Goal: Obtain resource: Download file/media

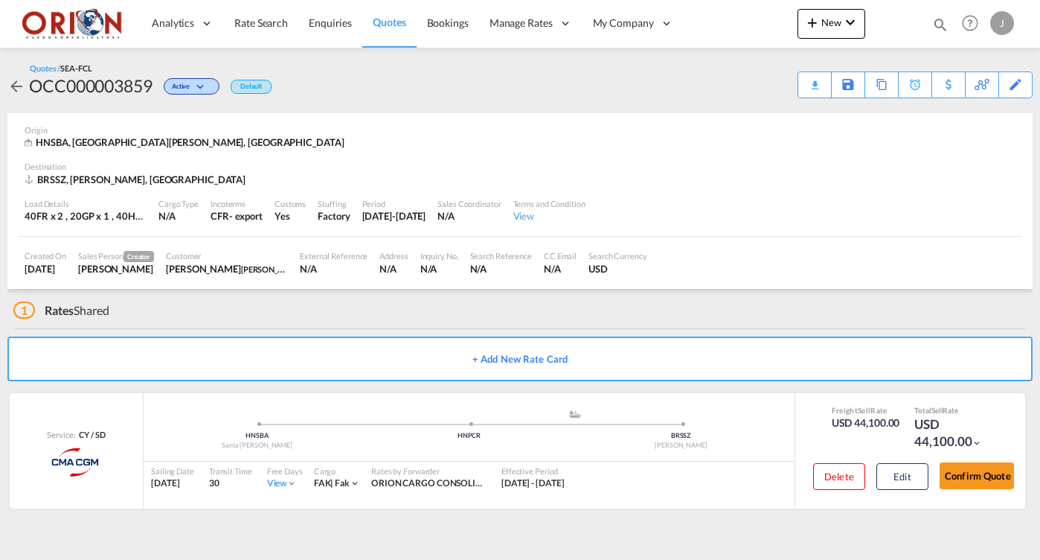
click at [391, 23] on span "Quotes" at bounding box center [389, 22] width 33 height 13
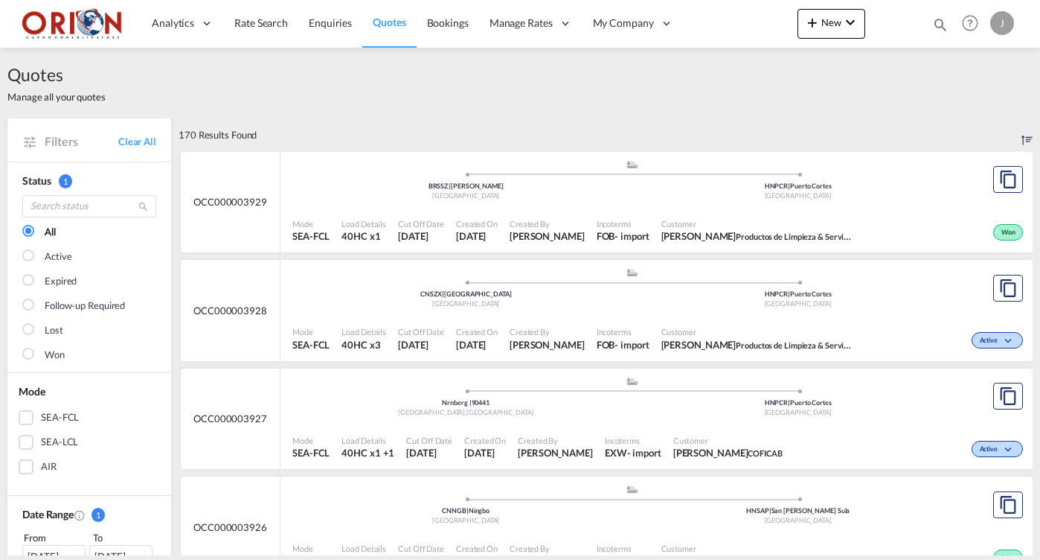
click at [560, 214] on div "Created By [PERSON_NAME]" at bounding box center [547, 230] width 87 height 37
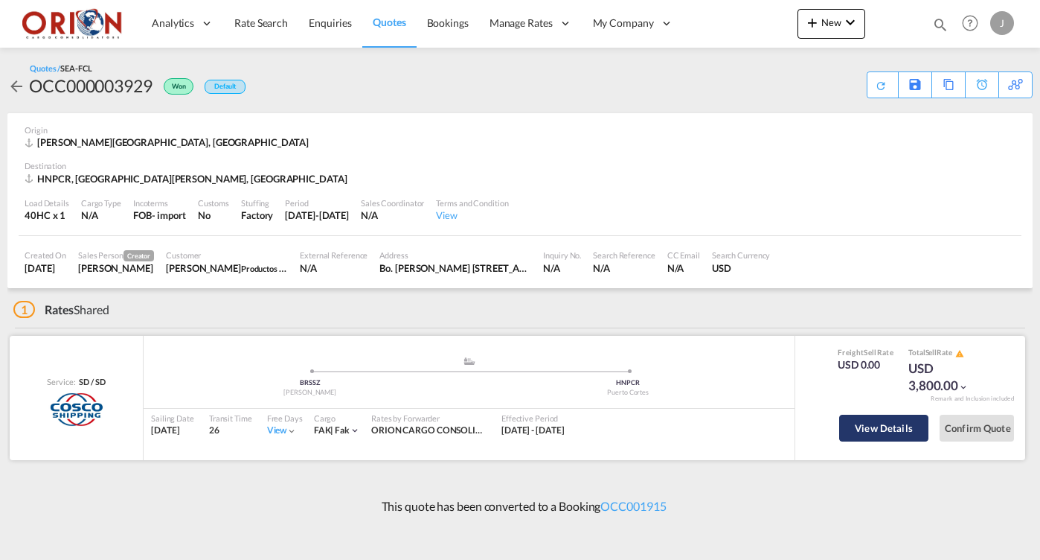
click at [876, 420] on button "View Details" at bounding box center [883, 427] width 89 height 27
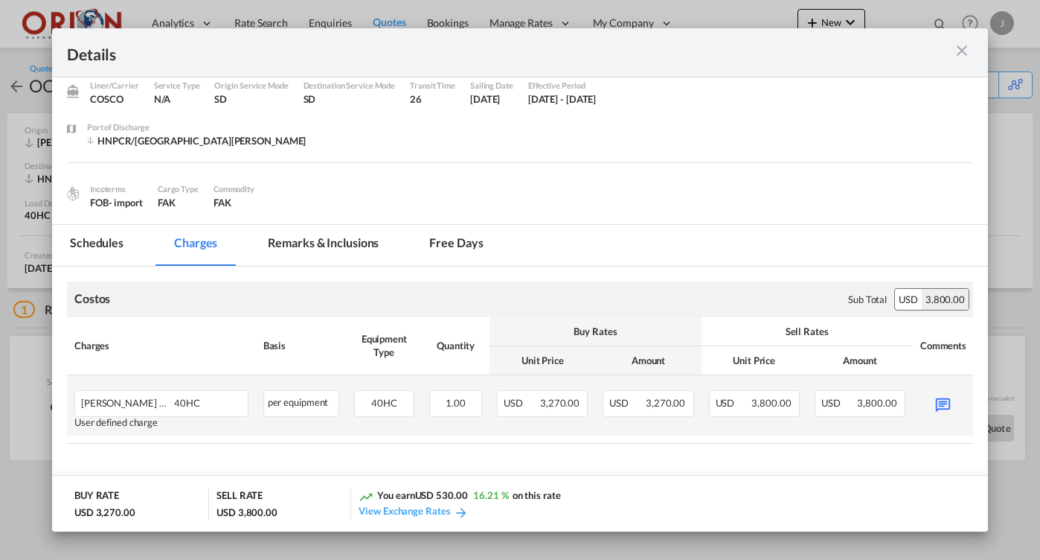
scroll to position [54, 0]
click at [943, 403] on md-icon "Port of ..." at bounding box center [943, 404] width 26 height 26
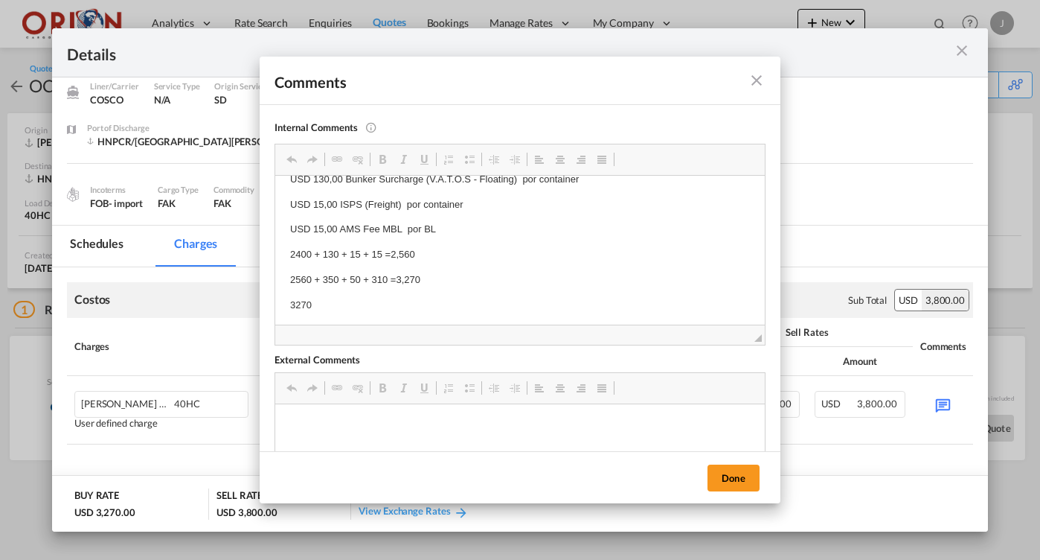
scroll to position [43, 0]
click at [756, 81] on md-icon "icon-close fg-AAA8AD m-0 pointer" at bounding box center [757, 80] width 18 height 18
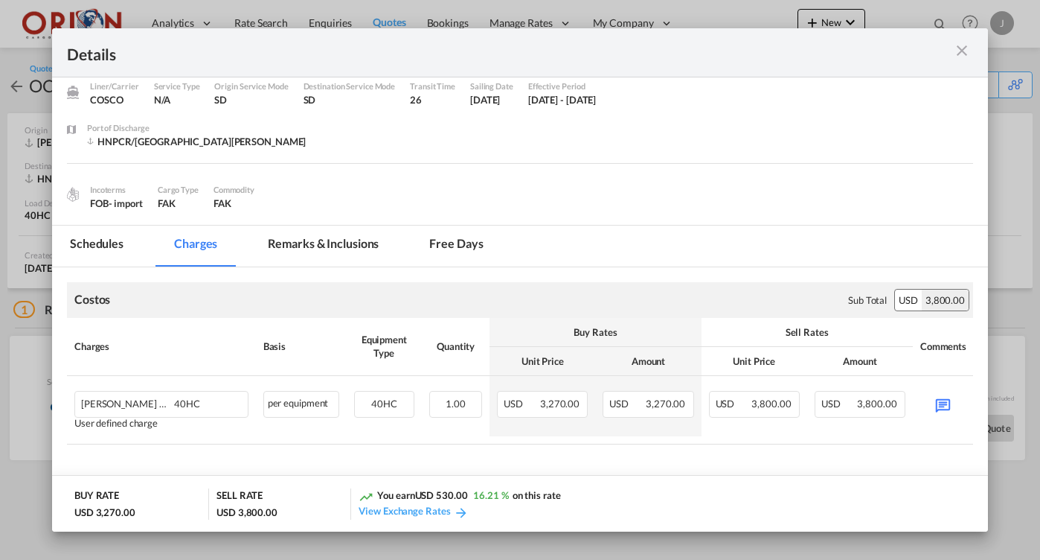
click at [958, 46] on md-icon "icon-close m-3 fg-AAA8AD cursor" at bounding box center [962, 51] width 18 height 18
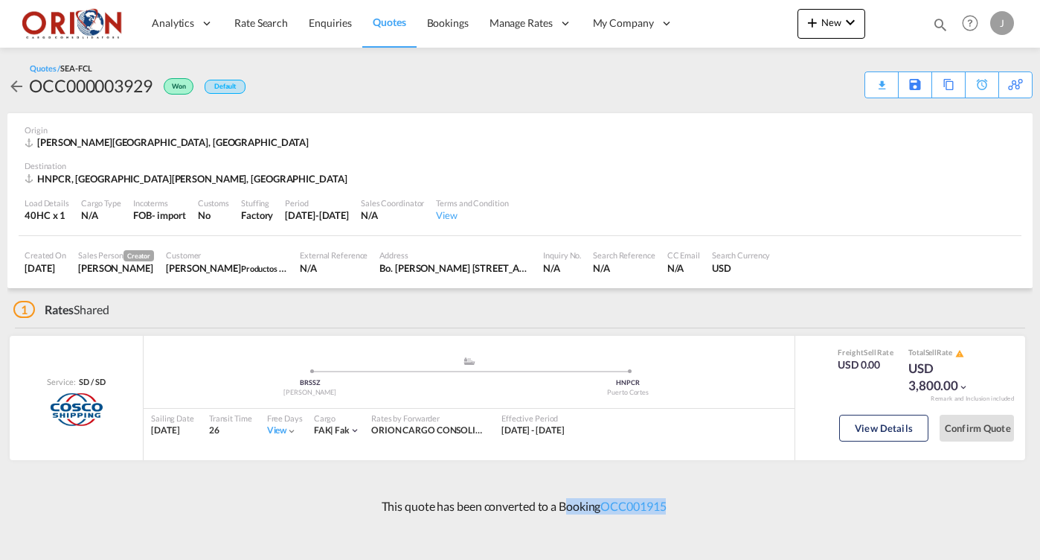
drag, startPoint x: 559, startPoint y: 505, endPoint x: 676, endPoint y: 506, distance: 116.8
click at [676, 506] on div "This quote has been converted to a Booking OCC001915" at bounding box center [519, 506] width 1025 height 40
copy p "Booking OCC001915"
click at [15, 91] on md-icon "icon-arrow-left" at bounding box center [16, 86] width 18 height 18
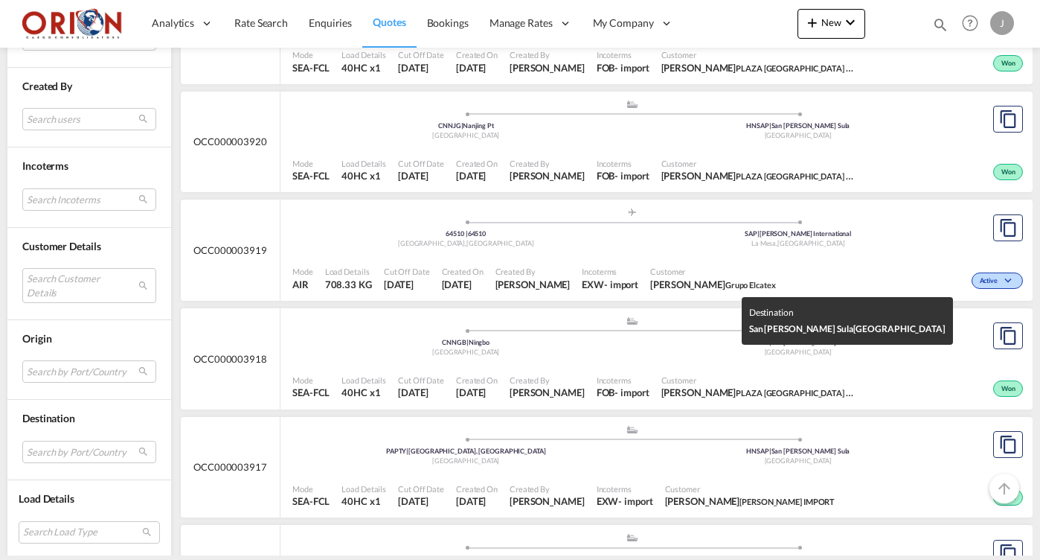
scroll to position [1198, 0]
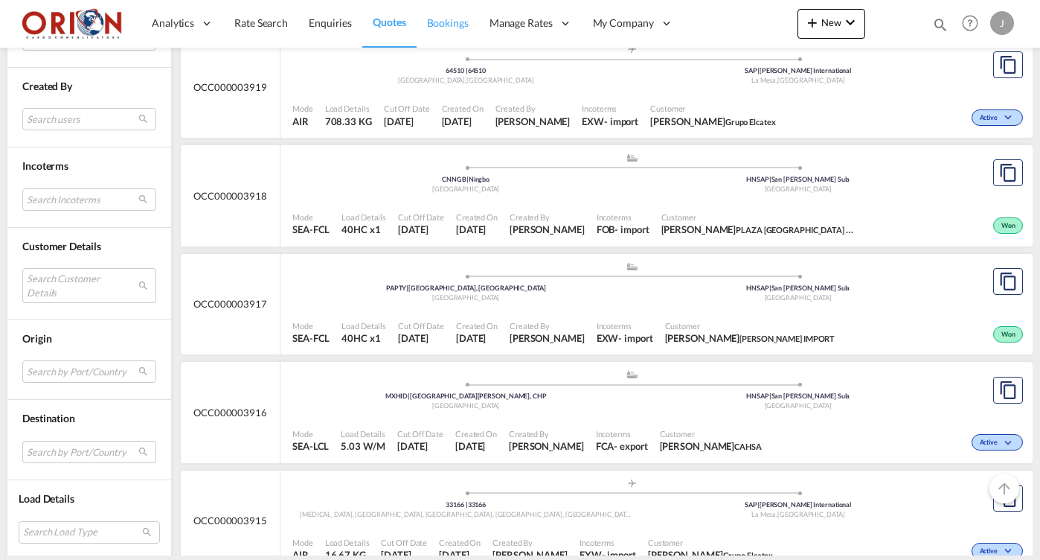
click at [459, 19] on span "Bookings" at bounding box center [448, 22] width 42 height 13
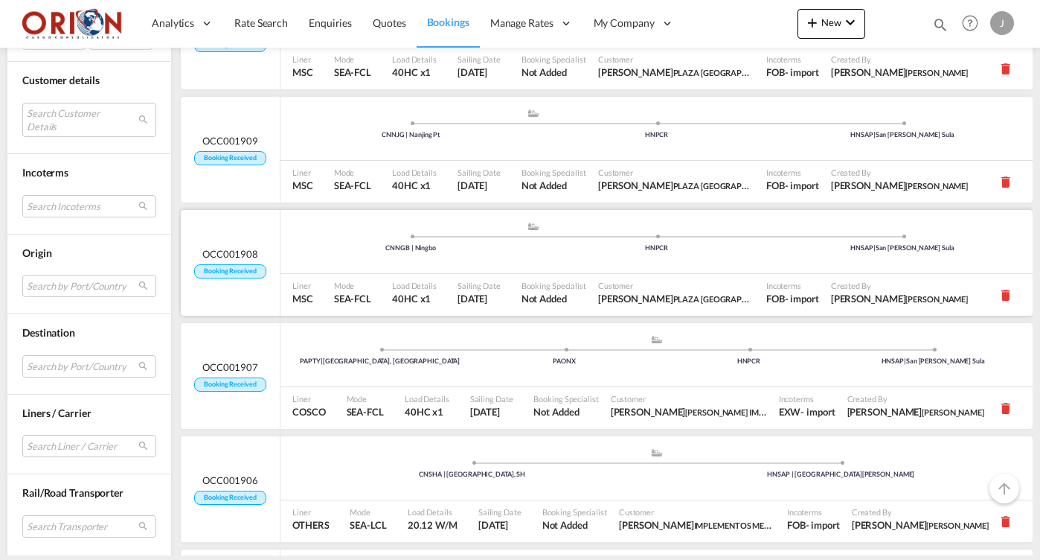
scroll to position [792, 0]
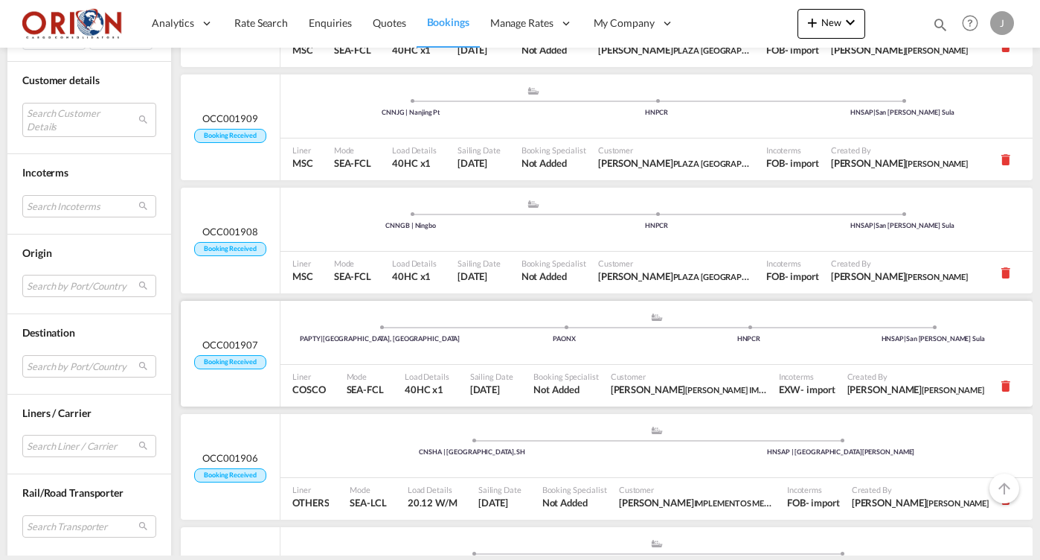
click at [231, 338] on span "OCC001907" at bounding box center [230, 344] width 56 height 13
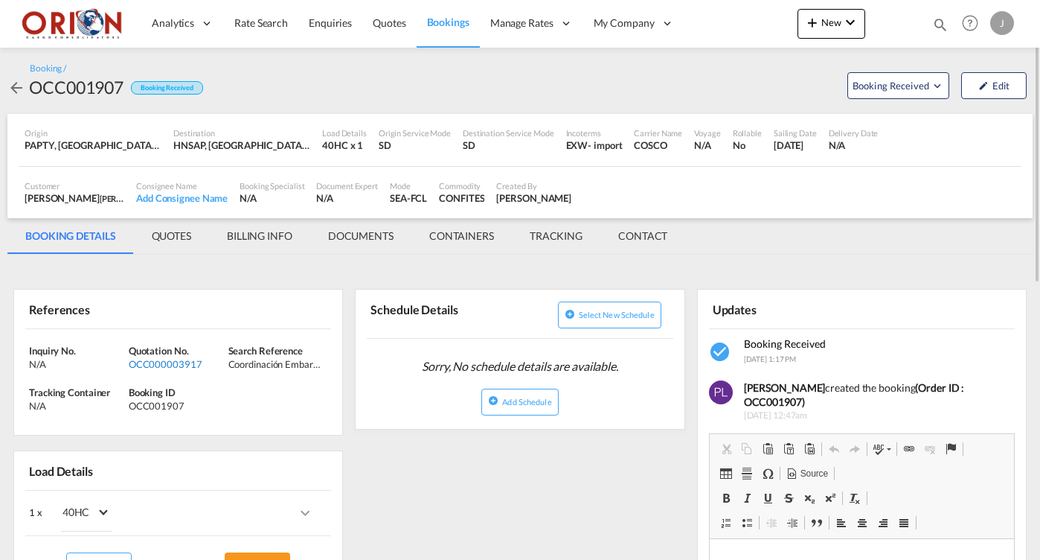
click at [190, 360] on div "OCC000003917" at bounding box center [177, 363] width 96 height 13
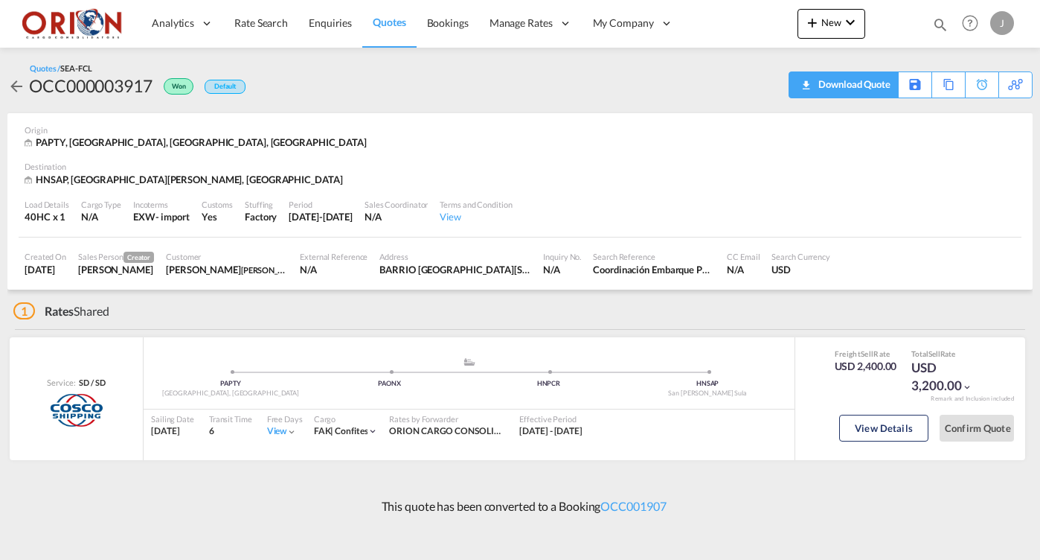
click at [868, 86] on div "Download Quote" at bounding box center [853, 84] width 76 height 24
click at [378, 30] on link "Quotes" at bounding box center [389, 23] width 54 height 48
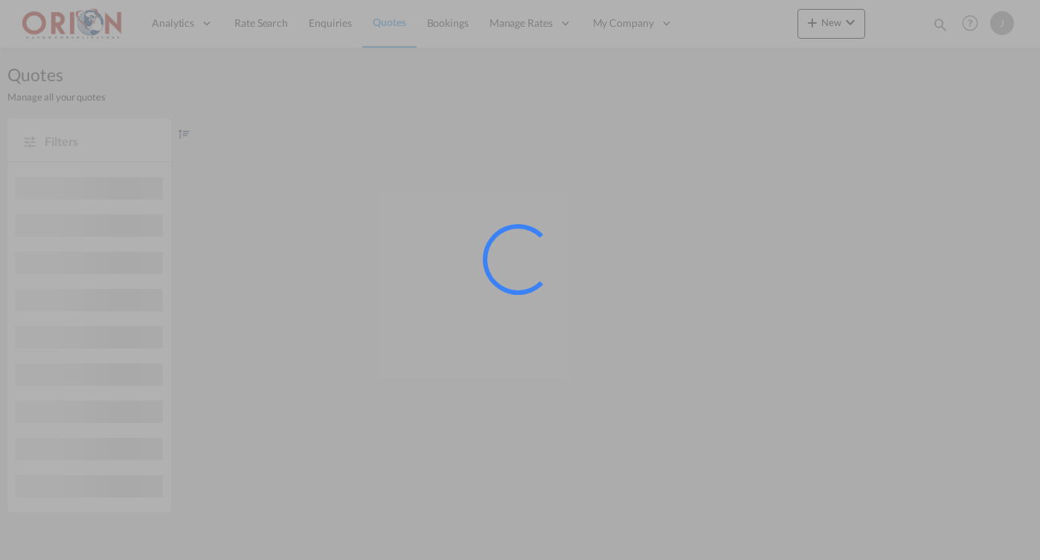
click at [436, 25] on div at bounding box center [520, 280] width 1040 height 560
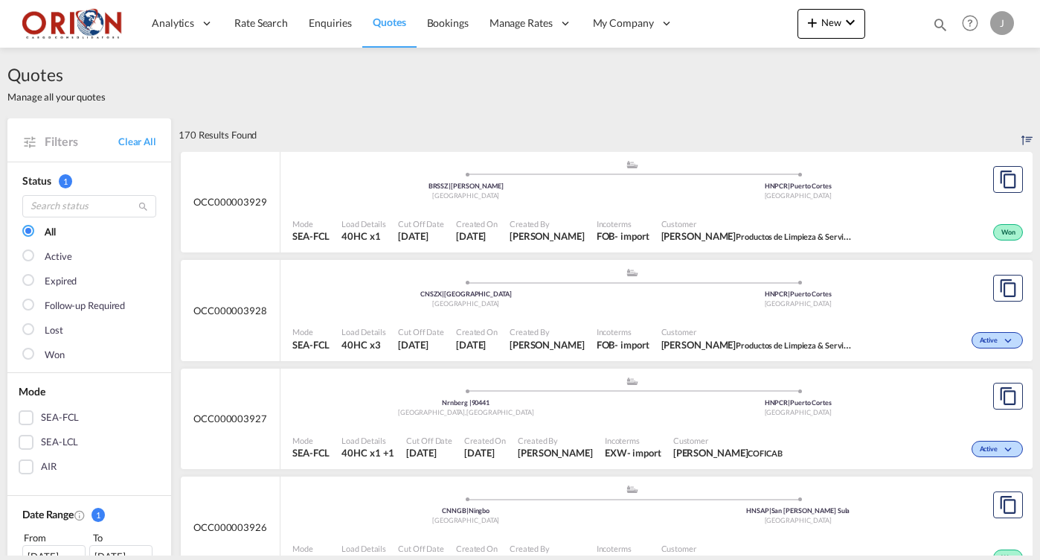
click at [436, 25] on span "Bookings" at bounding box center [448, 22] width 42 height 13
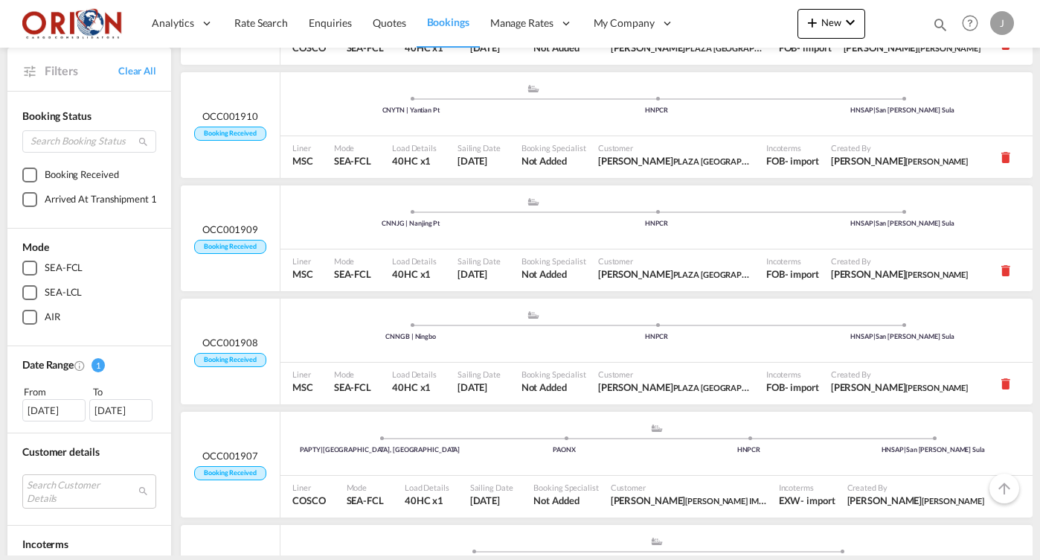
scroll to position [681, 0]
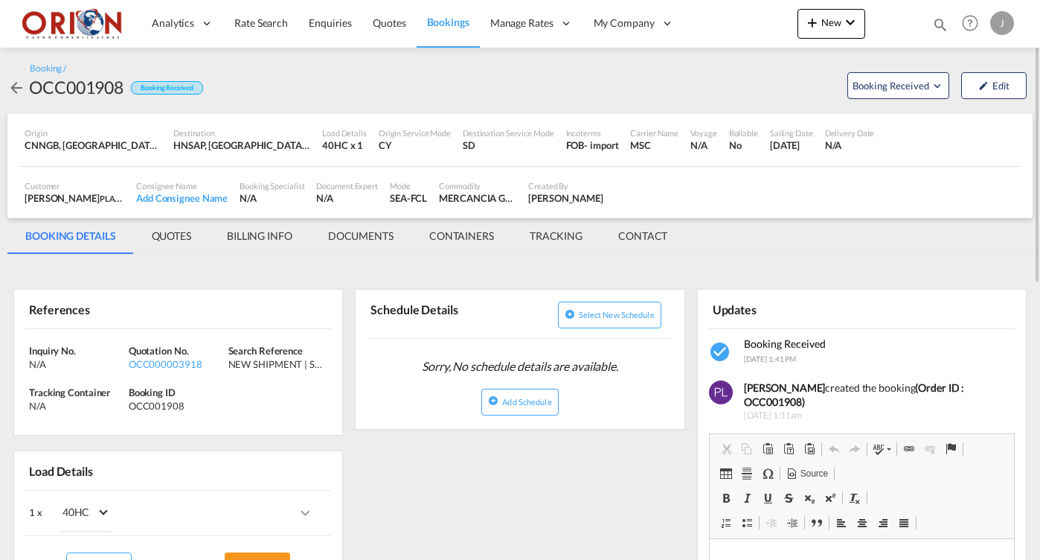
scroll to position [1, 0]
click at [157, 362] on div "OCC000003918" at bounding box center [177, 362] width 96 height 13
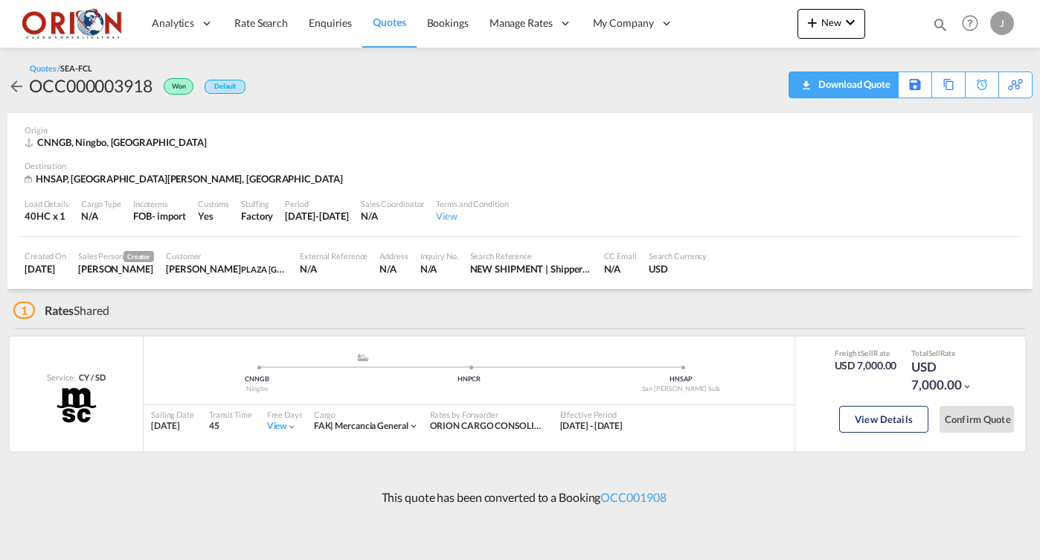
click at [879, 93] on div "Download Quote" at bounding box center [853, 84] width 76 height 24
click at [373, 19] on span "Quotes" at bounding box center [389, 22] width 33 height 13
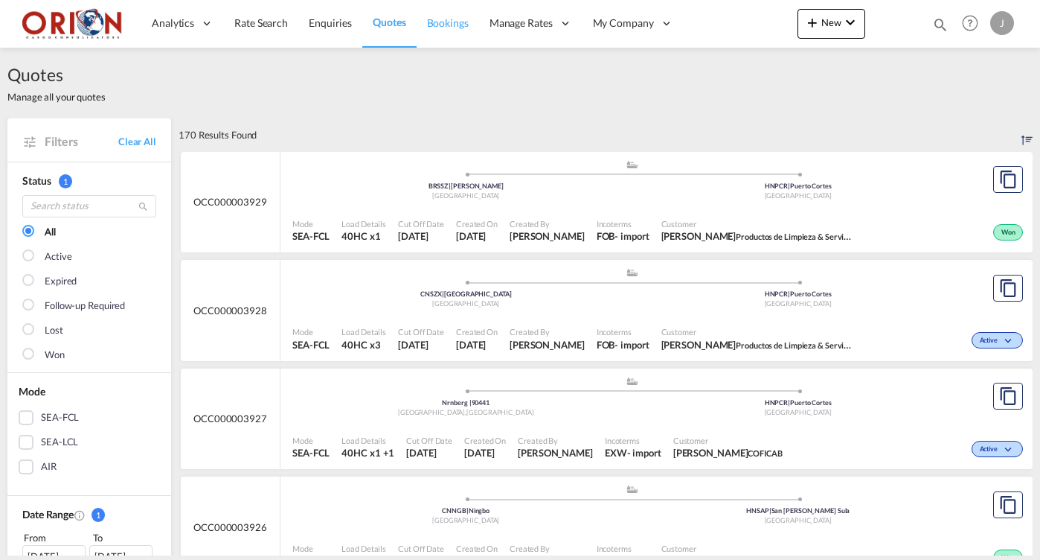
click at [427, 25] on span "Bookings" at bounding box center [448, 22] width 42 height 13
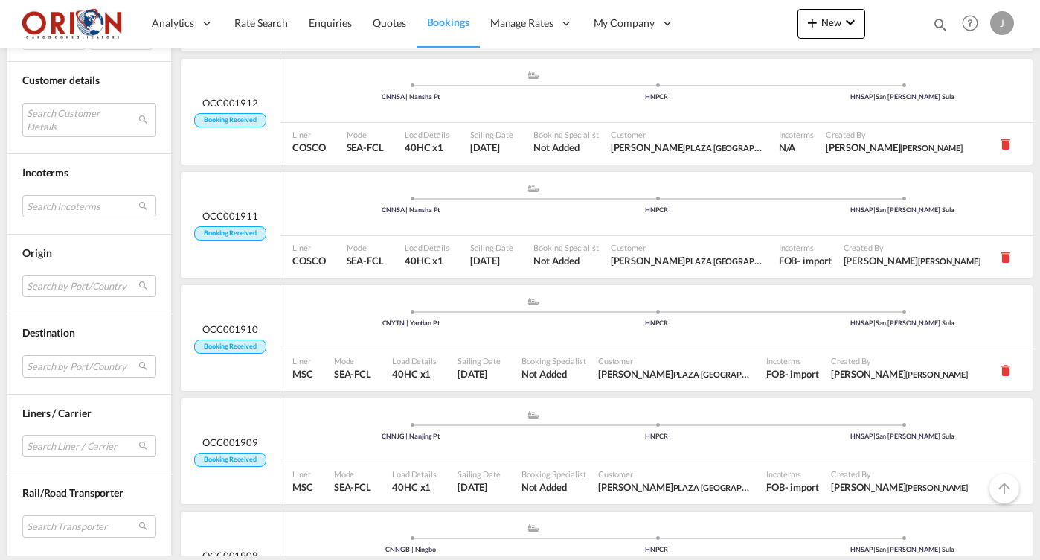
scroll to position [538, 0]
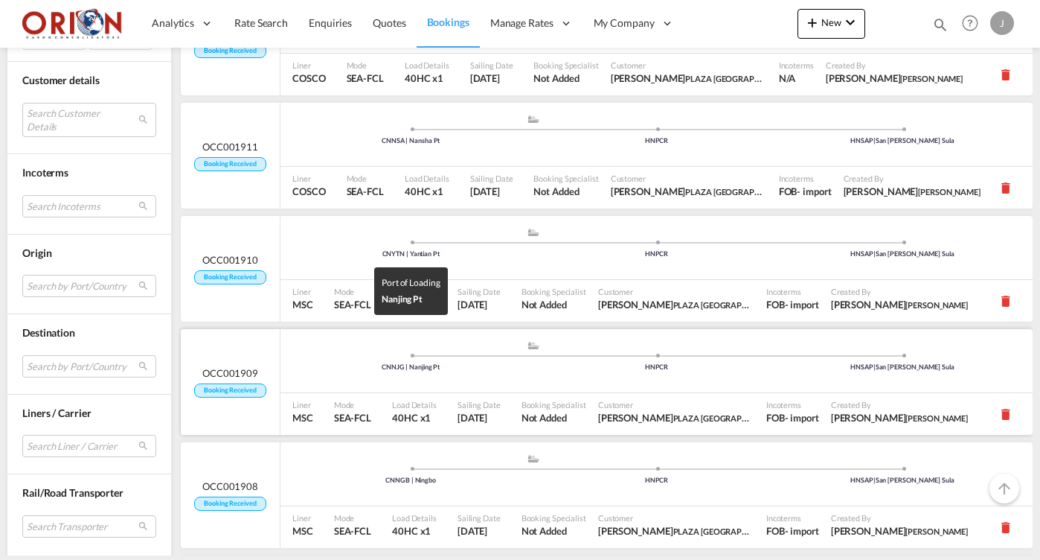
click at [471, 362] on div "CNNJG | Nanjing Pt" at bounding box center [411, 367] width 246 height 10
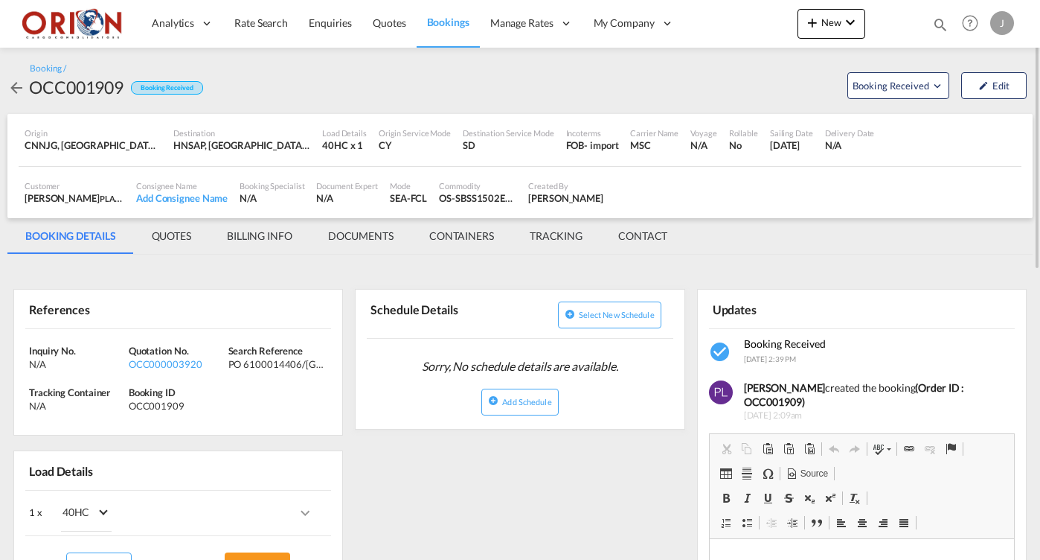
click at [261, 360] on div "PO 6100014406/[GEOGRAPHIC_DATA] to [GEOGRAPHIC_DATA][PERSON_NAME]/[GEOGRAPHIC_D…" at bounding box center [276, 363] width 96 height 13
click at [283, 361] on div "PO 6100014406/[GEOGRAPHIC_DATA] to [GEOGRAPHIC_DATA][PERSON_NAME]/[GEOGRAPHIC_D…" at bounding box center [276, 363] width 96 height 13
drag, startPoint x: 226, startPoint y: 362, endPoint x: 292, endPoint y: 362, distance: 65.5
click at [292, 362] on div "Inquiry No. N/A Quotation No. OCC000003920 Search Reference PO 6100014406/[GEOG…" at bounding box center [178, 382] width 328 height 106
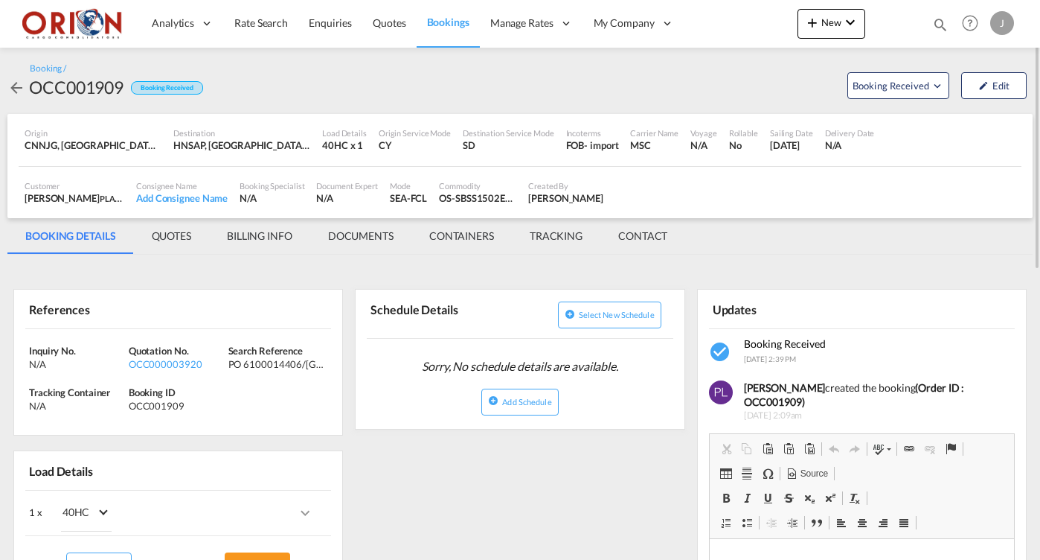
click at [297, 361] on div "PO 6100014406/[GEOGRAPHIC_DATA] to [GEOGRAPHIC_DATA][PERSON_NAME]/[GEOGRAPHIC_D…" at bounding box center [276, 363] width 96 height 13
drag, startPoint x: 297, startPoint y: 361, endPoint x: 225, endPoint y: 361, distance: 71.4
click at [225, 361] on div "Inquiry No. N/A Quotation No. OCC000003920 Search Reference PO 6100014406/[GEOG…" at bounding box center [178, 382] width 328 height 106
click at [239, 360] on div "PO 6100014406/[GEOGRAPHIC_DATA] to [GEOGRAPHIC_DATA][PERSON_NAME]/[GEOGRAPHIC_D…" at bounding box center [276, 363] width 96 height 13
drag, startPoint x: 230, startPoint y: 360, endPoint x: 298, endPoint y: 363, distance: 67.8
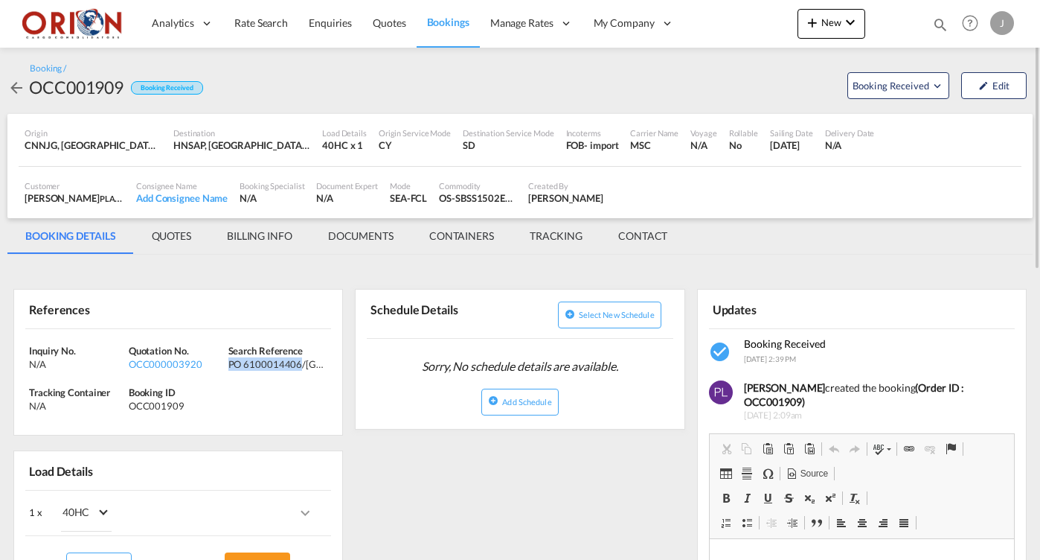
click at [298, 363] on div "PO 6100014406/[GEOGRAPHIC_DATA] to [GEOGRAPHIC_DATA][PERSON_NAME]/[GEOGRAPHIC_D…" at bounding box center [276, 363] width 96 height 13
copy div "PO 6100014406"
click at [144, 363] on div "OCC000003920" at bounding box center [177, 363] width 96 height 13
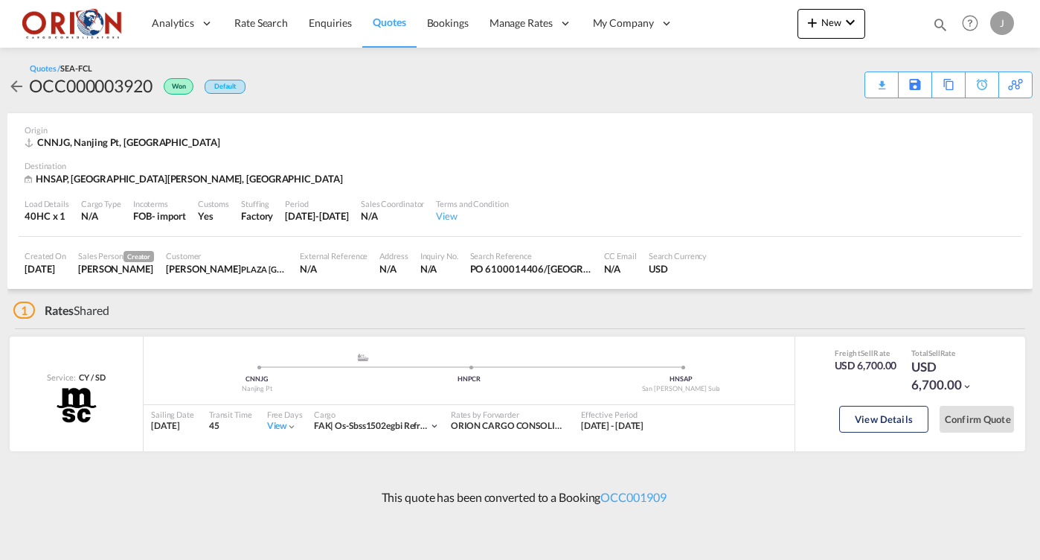
click at [863, 85] on div "Quotes / SEA-FCL OCC000003920 Won Default Download Quote Save As Template Copy …" at bounding box center [519, 80] width 1025 height 36
click at [872, 85] on div "Download Quote" at bounding box center [853, 84] width 76 height 24
click at [382, 24] on span "Quotes" at bounding box center [389, 22] width 33 height 13
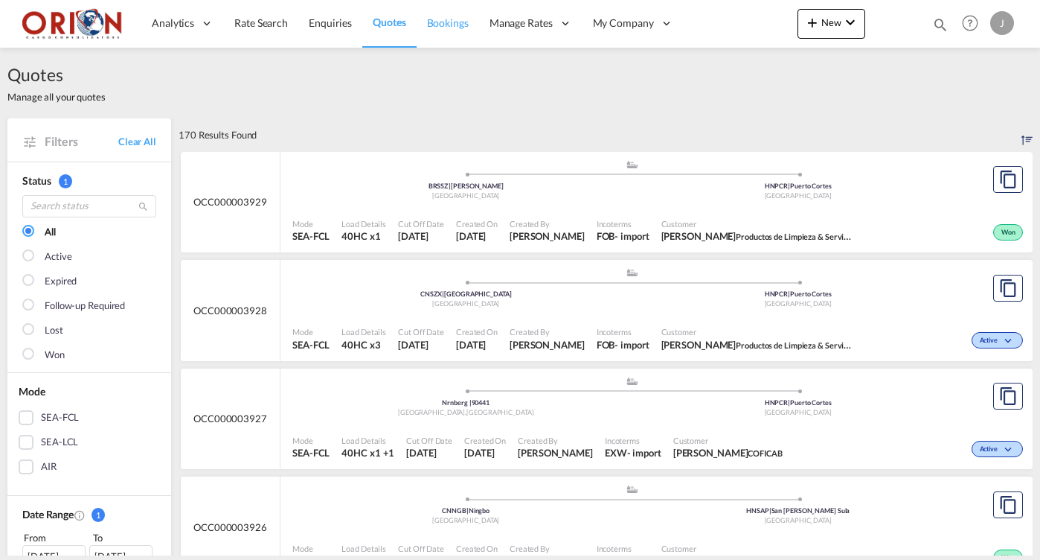
click at [455, 28] on span "Bookings" at bounding box center [448, 22] width 42 height 13
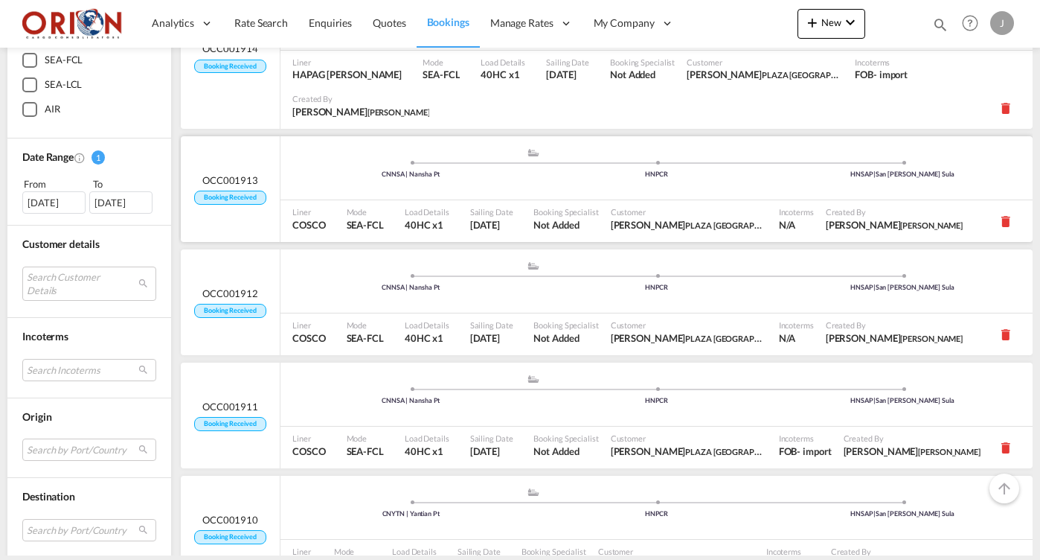
scroll to position [419, 0]
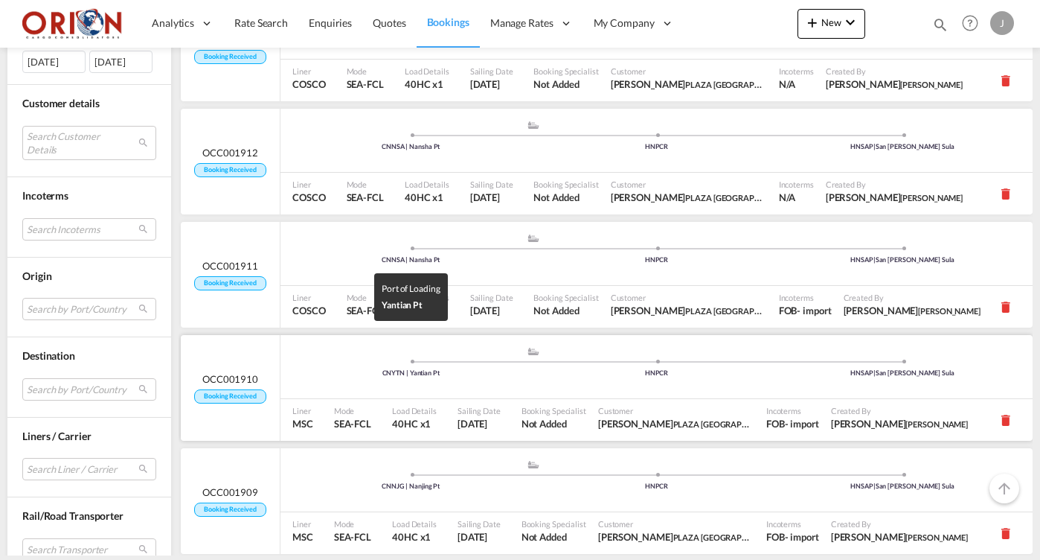
click at [375, 368] on div "CNYTN | Yantian Pt" at bounding box center [411, 373] width 246 height 10
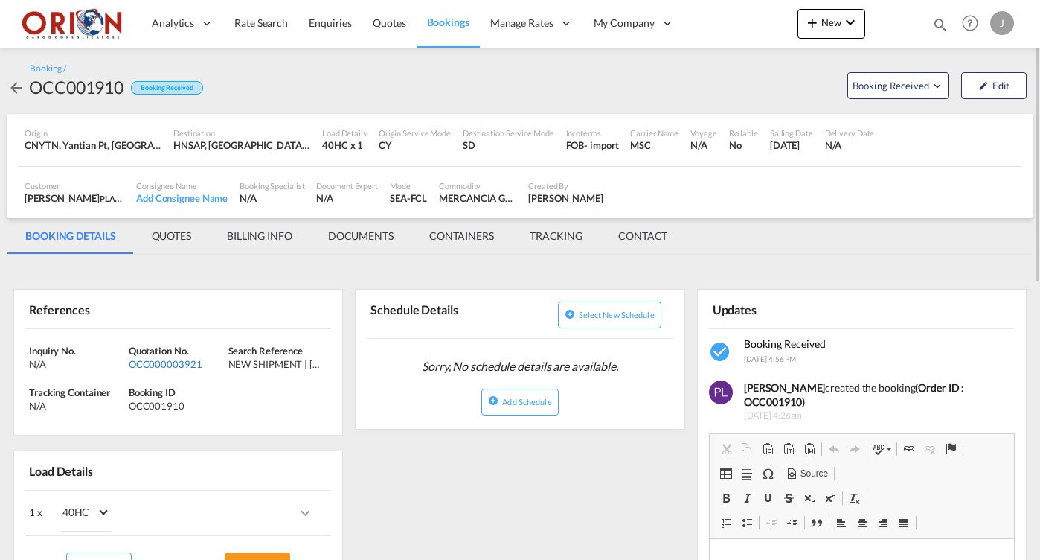
click at [185, 364] on div "OCC000003921" at bounding box center [177, 363] width 96 height 13
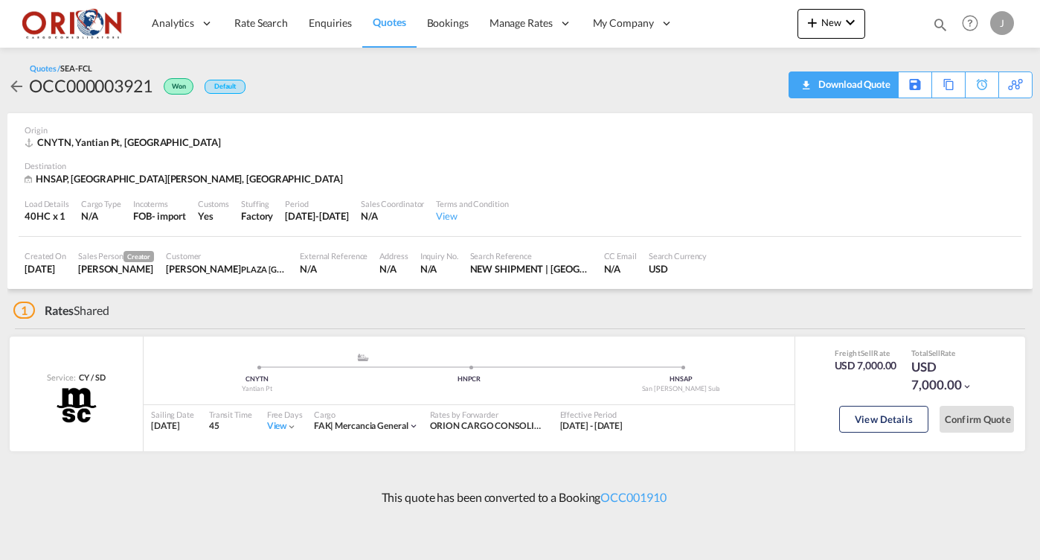
click at [888, 80] on div "Download Quote" at bounding box center [853, 84] width 76 height 24
click at [368, 22] on link "Quotes" at bounding box center [389, 23] width 54 height 48
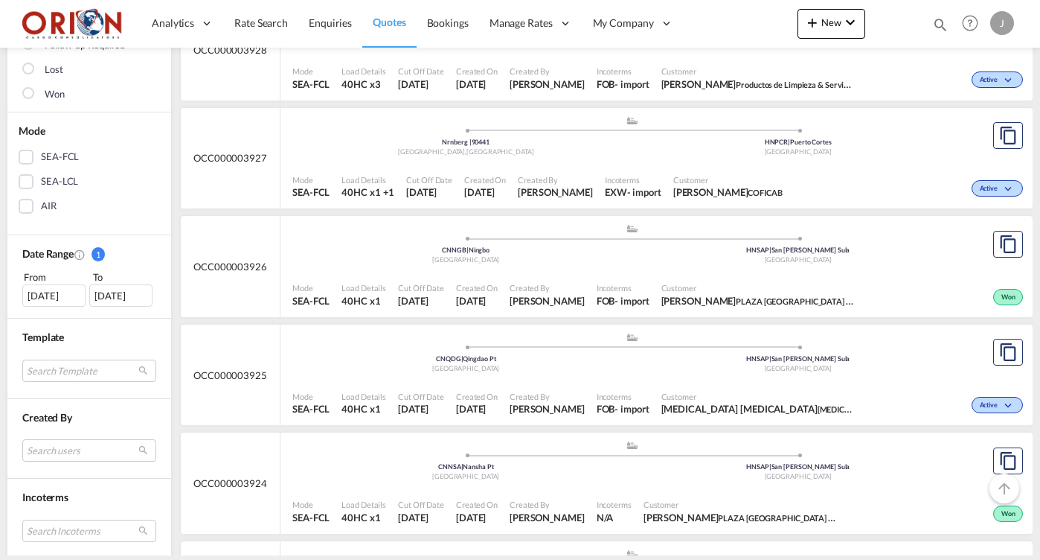
scroll to position [269, 0]
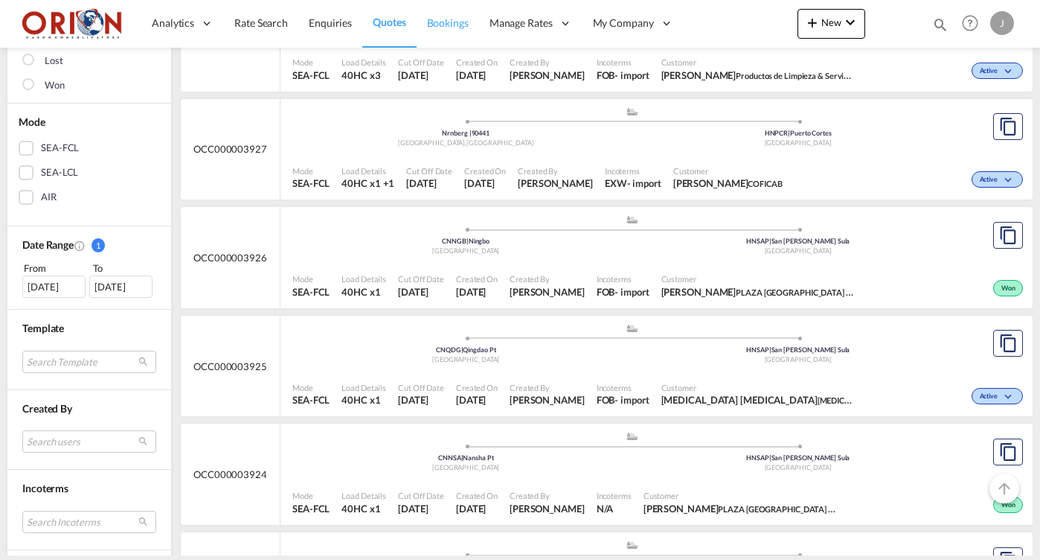
click at [461, 23] on span "Bookings" at bounding box center [448, 22] width 42 height 13
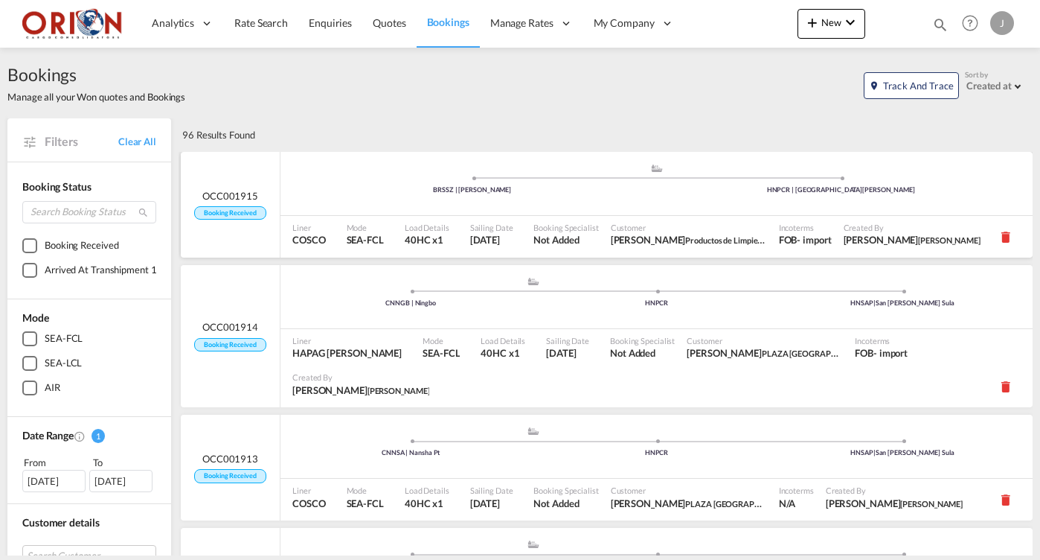
scroll to position [240, 0]
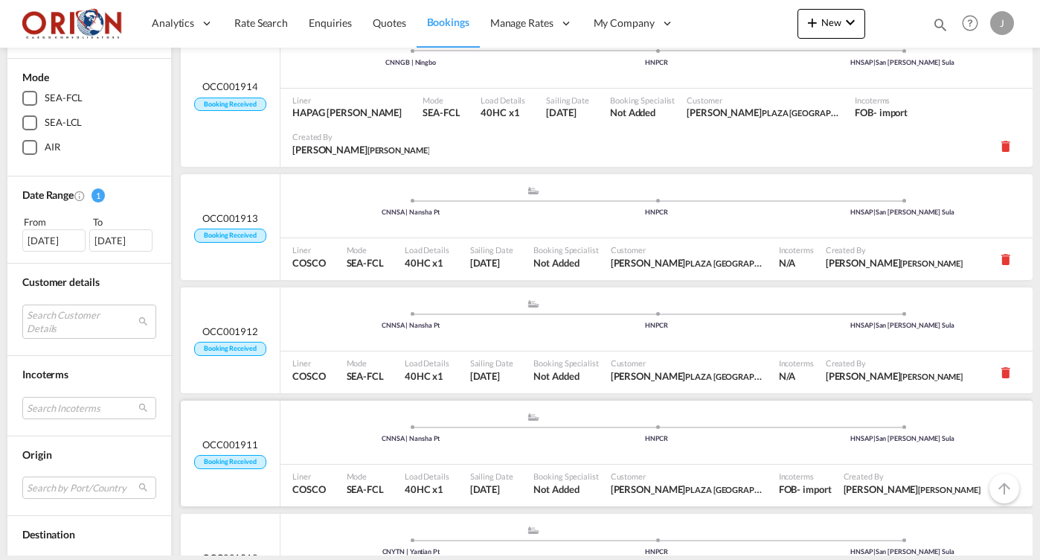
click at [286, 80] on div ".a{fill:#aaa8ad;} .a{fill:#aaa8ad;} CNNSA | Nansha Pt HNPCR HNSAP | [GEOGRAPHIC…" at bounding box center [656, 58] width 752 height 45
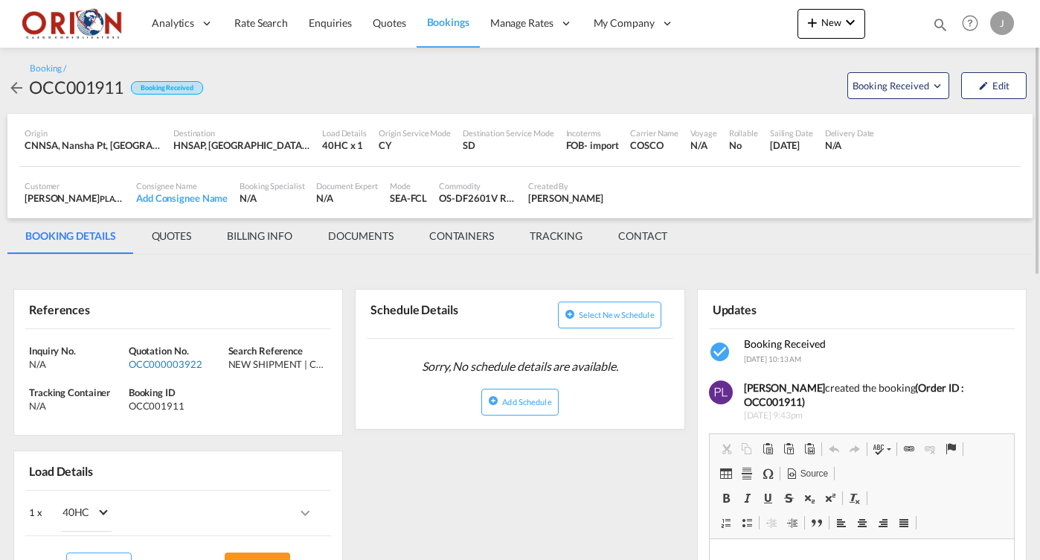
click at [190, 363] on div "OCC000003922" at bounding box center [177, 363] width 96 height 13
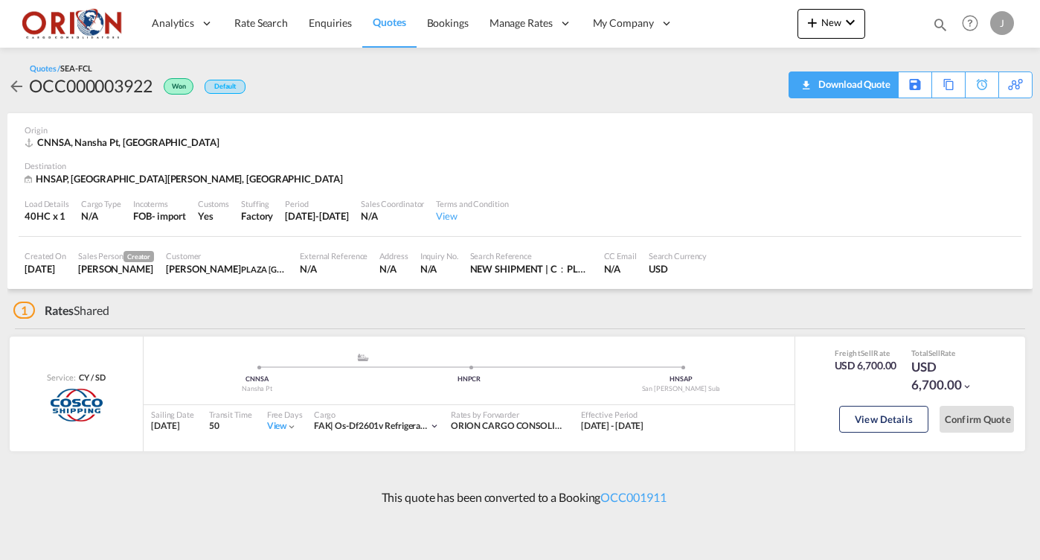
click at [873, 92] on div "Download Quote" at bounding box center [853, 84] width 76 height 24
click at [436, 22] on span "Bookings" at bounding box center [448, 22] width 42 height 13
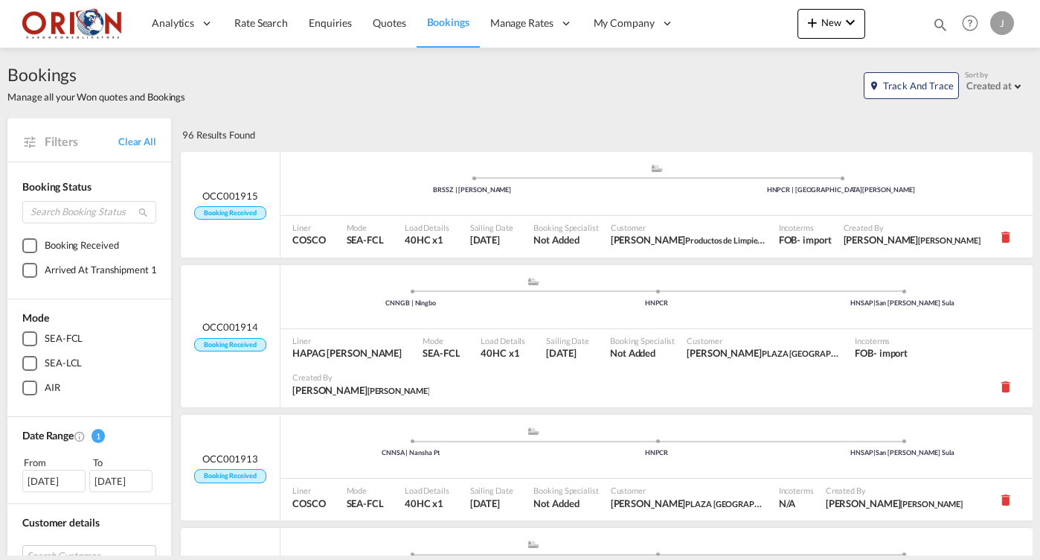
scroll to position [11, 0]
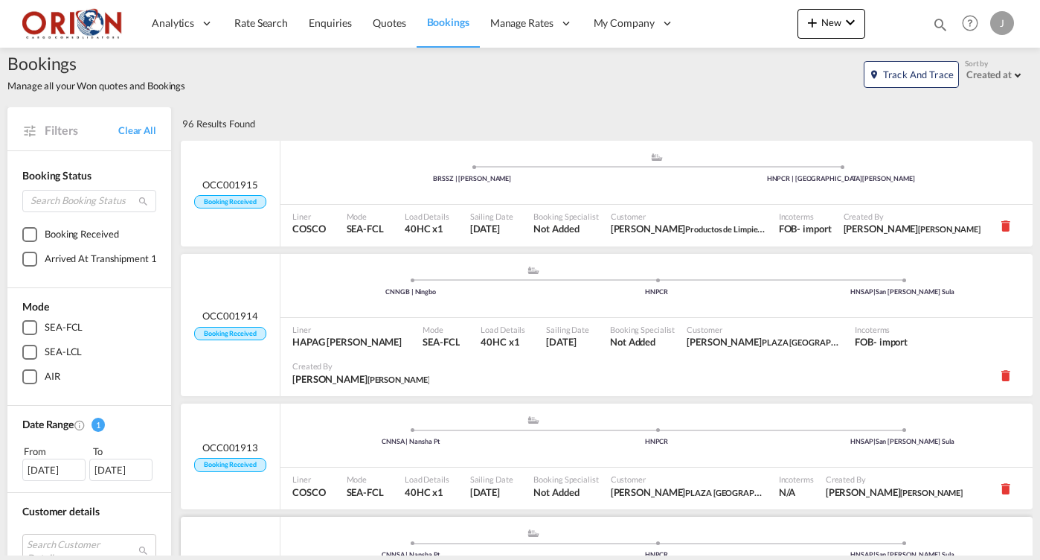
click at [265, 516] on div "OCC001912 Booking Received" at bounding box center [231, 569] width 100 height 106
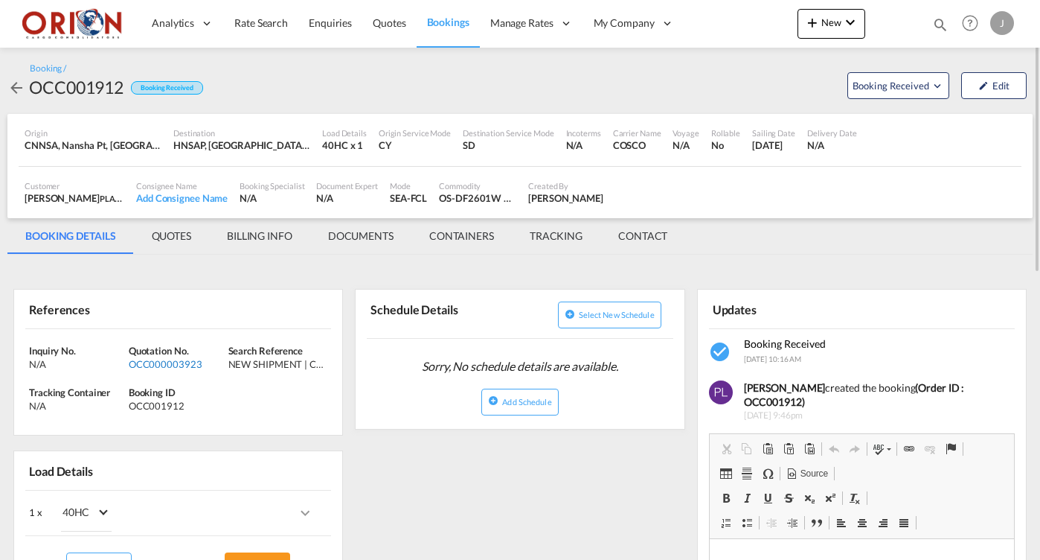
click at [191, 361] on div "OCC000003923" at bounding box center [177, 363] width 96 height 13
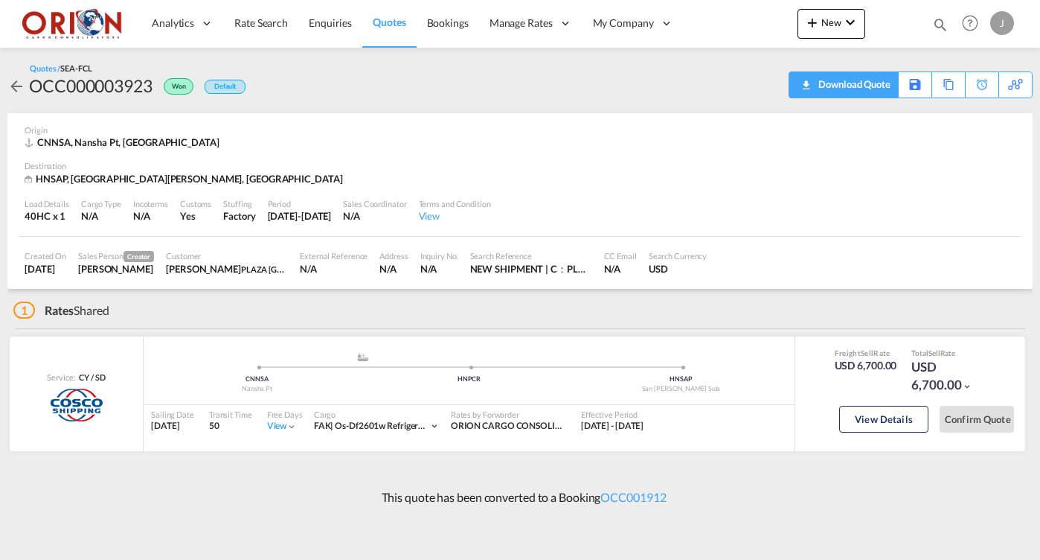
click at [865, 90] on div "Download Quote" at bounding box center [853, 84] width 76 height 24
click at [431, 26] on span "Bookings" at bounding box center [448, 22] width 42 height 13
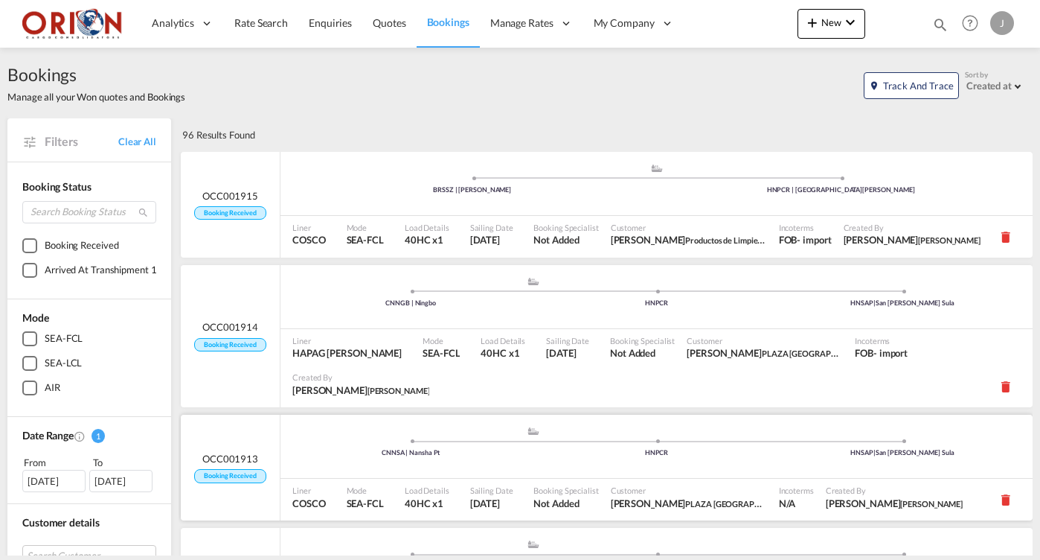
click at [324, 324] on div ".a{fill:#aaa8ad;} .a{fill:#aaa8ad;} CNNSA | Nansha Pt HNPCR HNSAP | [GEOGRAPHIC…" at bounding box center [656, 300] width 752 height 48
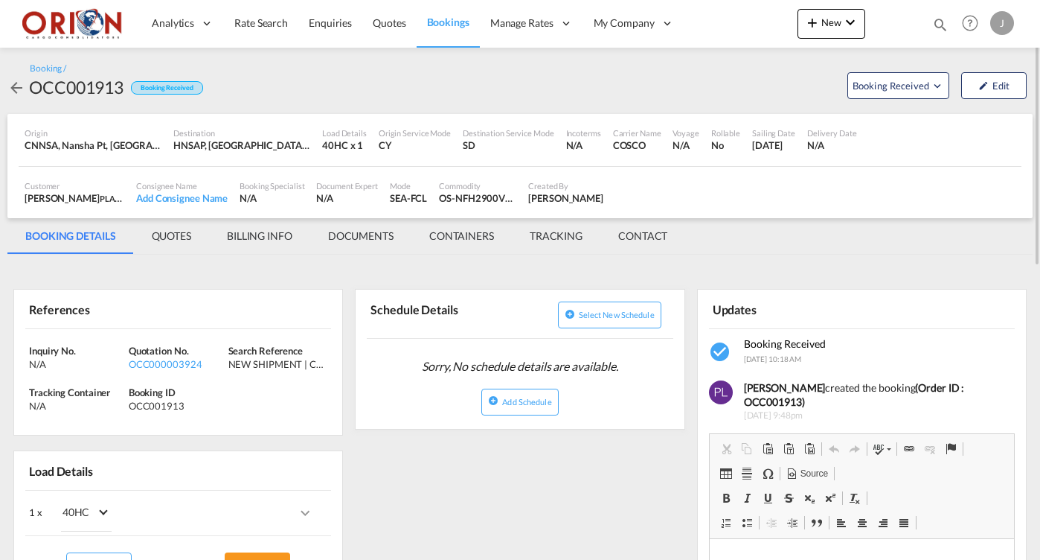
click at [279, 242] on md-tab-item "BILLING INFO" at bounding box center [259, 236] width 101 height 36
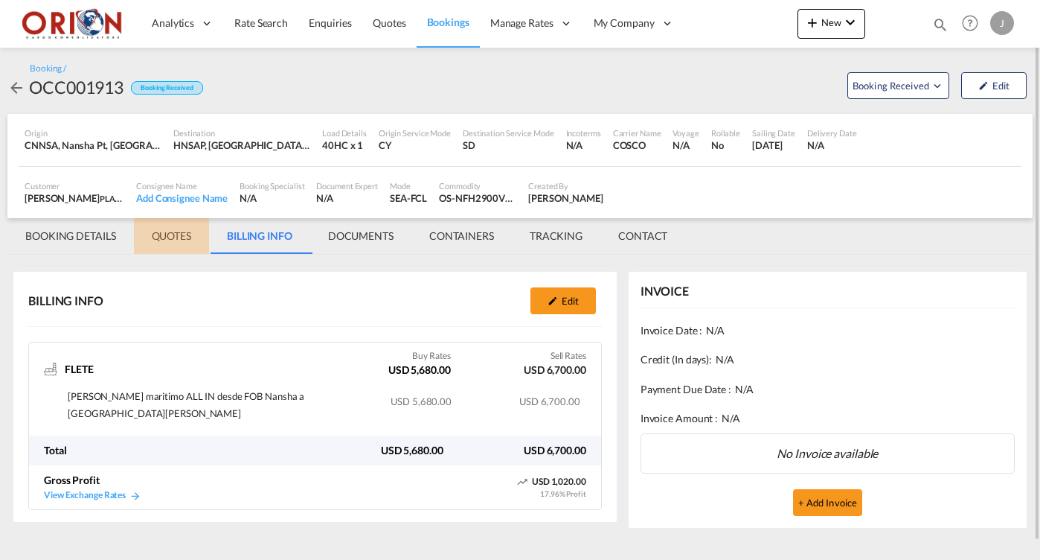
click at [189, 237] on md-tab-item "QUOTES" at bounding box center [171, 236] width 75 height 36
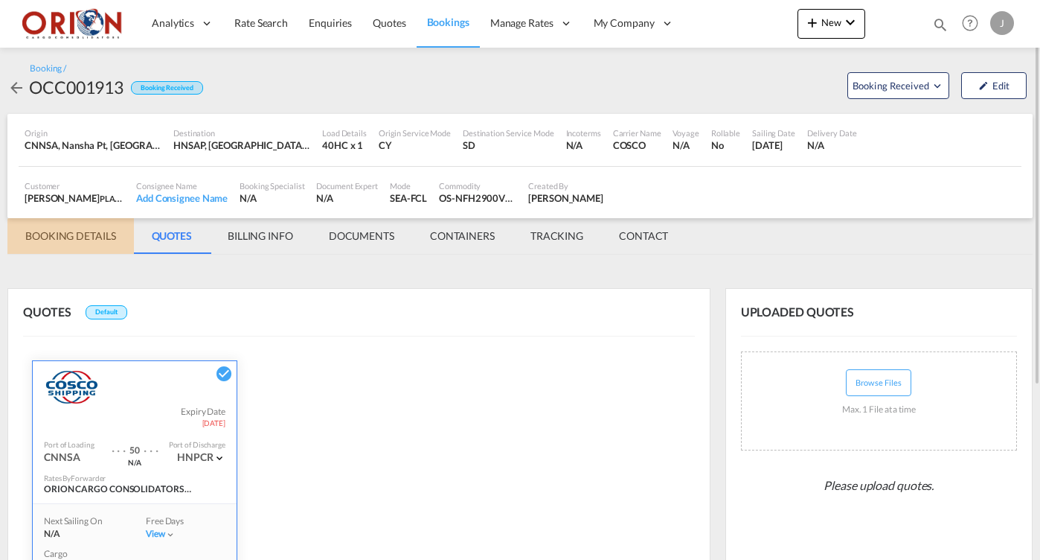
click at [102, 231] on md-tab-item "BOOKING DETAILS" at bounding box center [70, 236] width 126 height 36
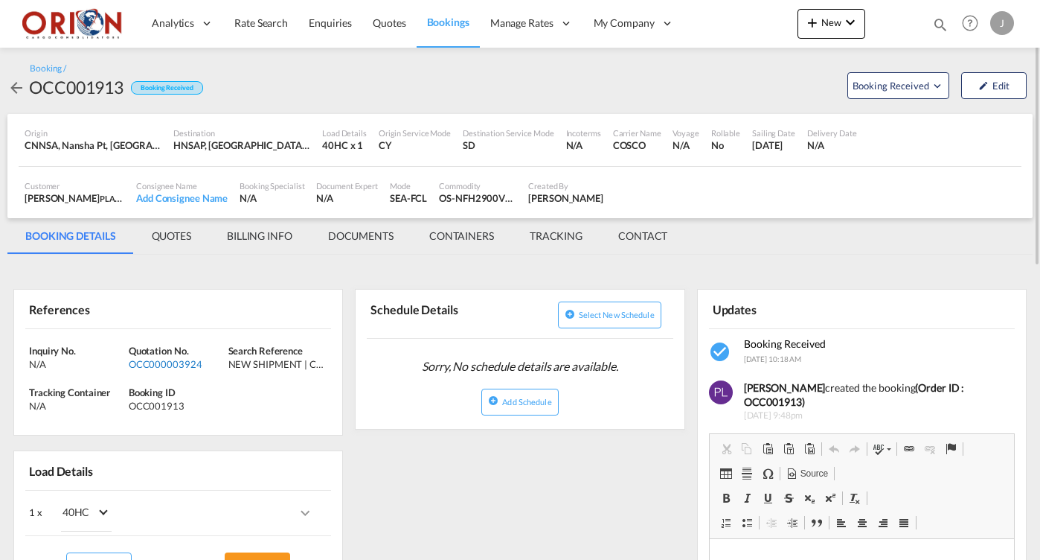
click at [181, 368] on div "OCC000003924" at bounding box center [177, 363] width 96 height 13
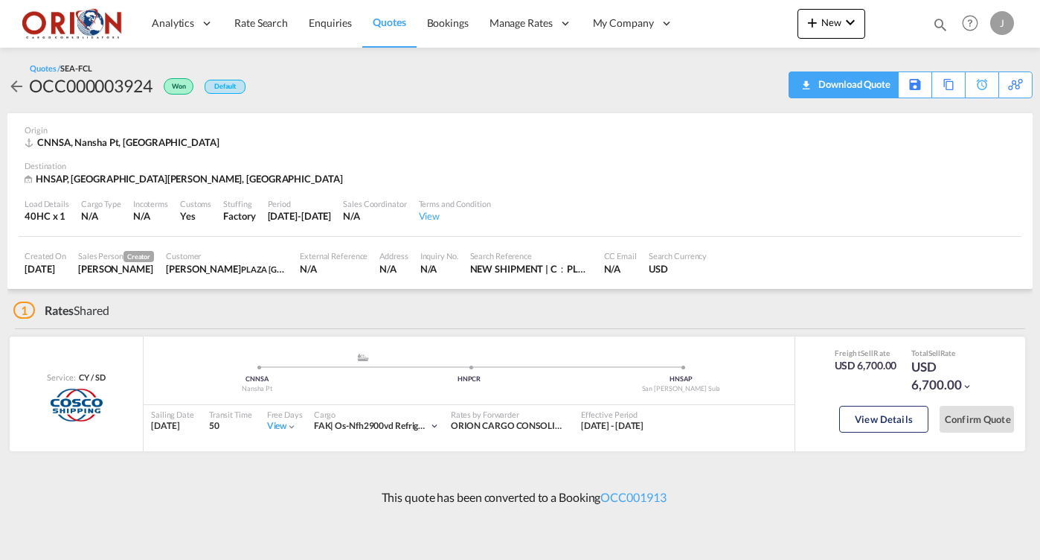
click at [864, 84] on div "Download Quote" at bounding box center [853, 84] width 76 height 24
click at [396, 22] on span "Quotes" at bounding box center [389, 22] width 33 height 13
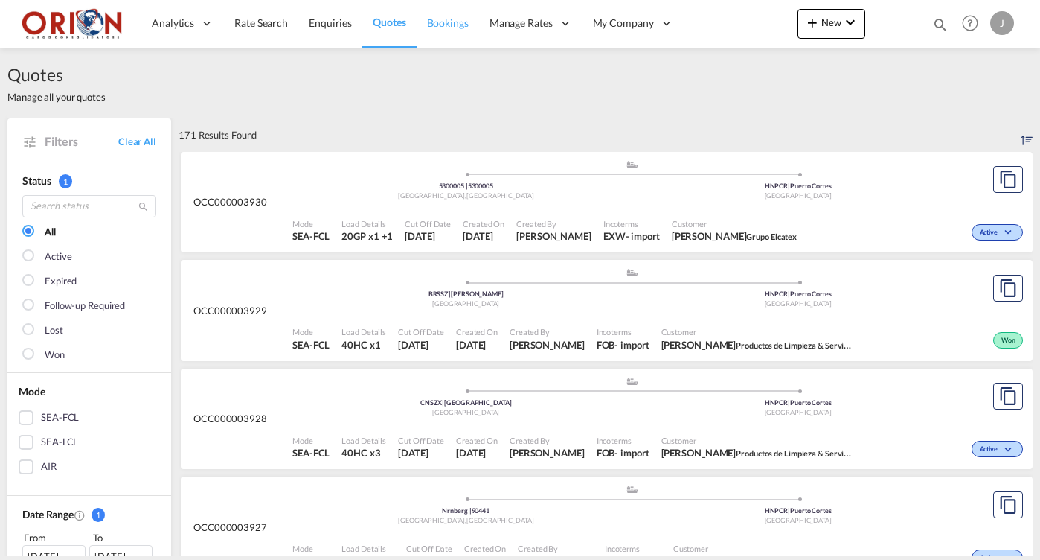
click at [441, 29] on span "Bookings" at bounding box center [448, 22] width 42 height 13
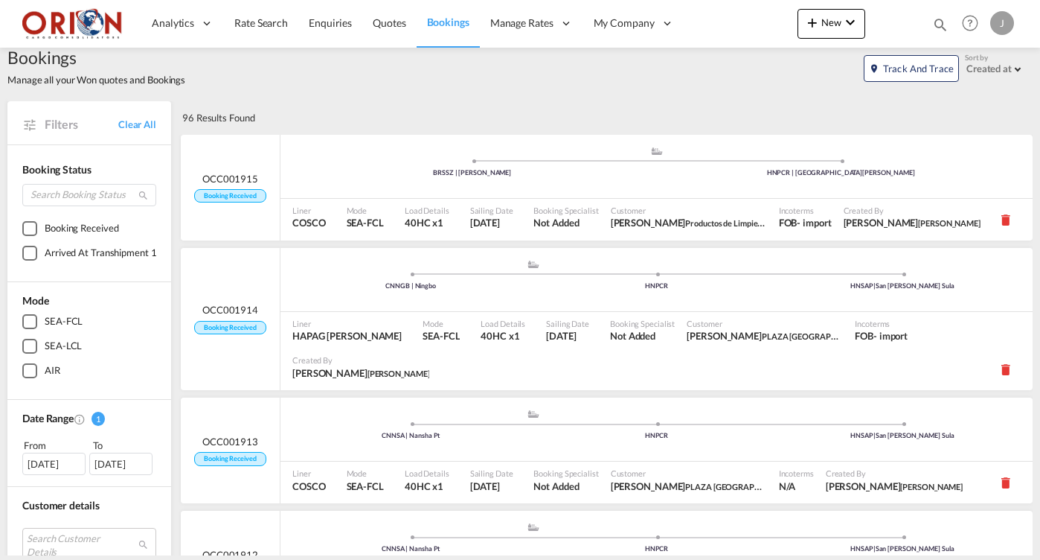
scroll to position [22, 0]
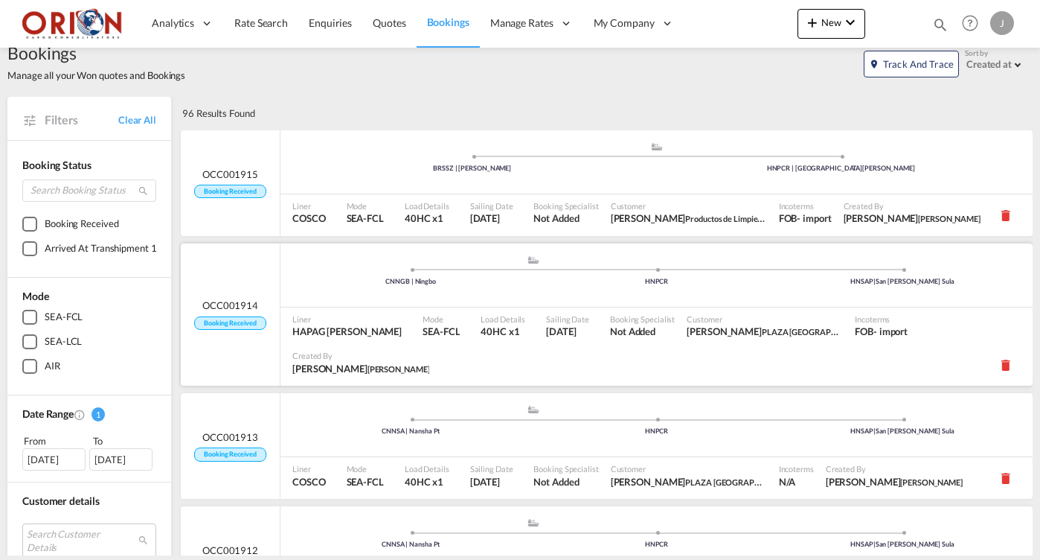
click at [433, 286] on div ".a{fill:#aaa8ad;} .a{fill:#aaa8ad;} CNNGB | Ningbo HNPCR HNSAP | [GEOGRAPHIC_DA…" at bounding box center [656, 276] width 752 height 45
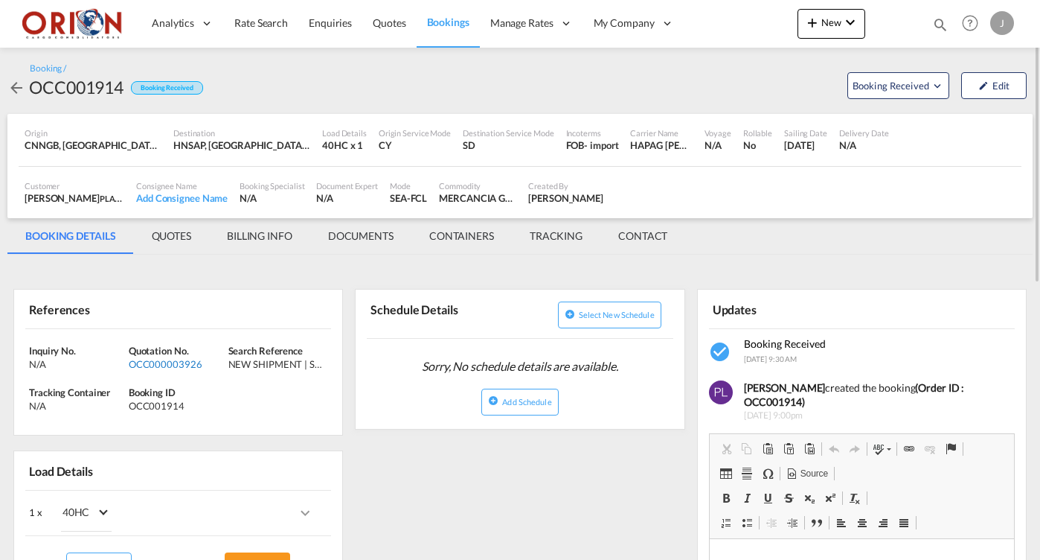
click at [179, 361] on div "OCC000003926" at bounding box center [177, 363] width 96 height 13
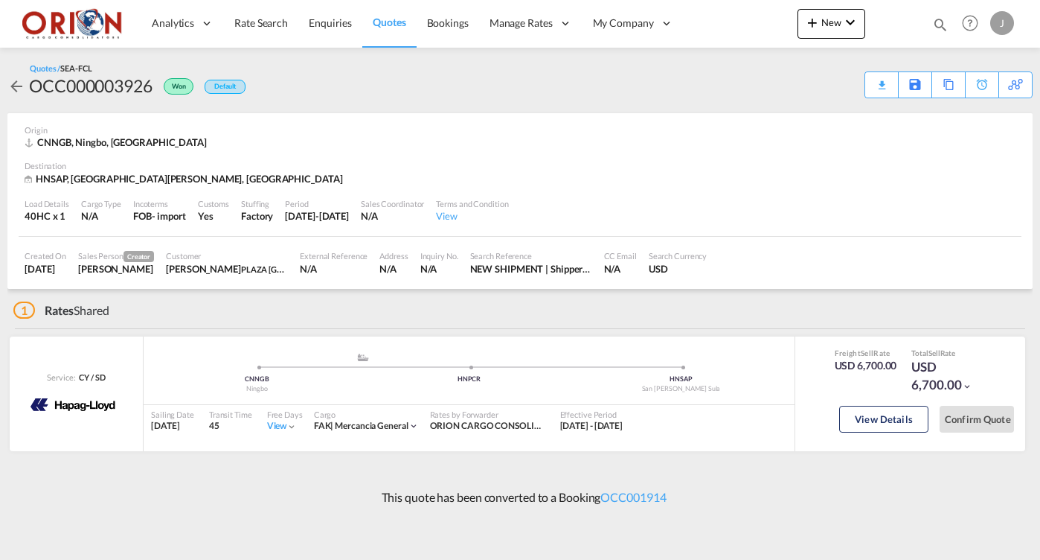
click at [0, 0] on div "Download Quote" at bounding box center [0, 0] width 0 height 0
click at [452, 26] on span "Bookings" at bounding box center [448, 22] width 42 height 13
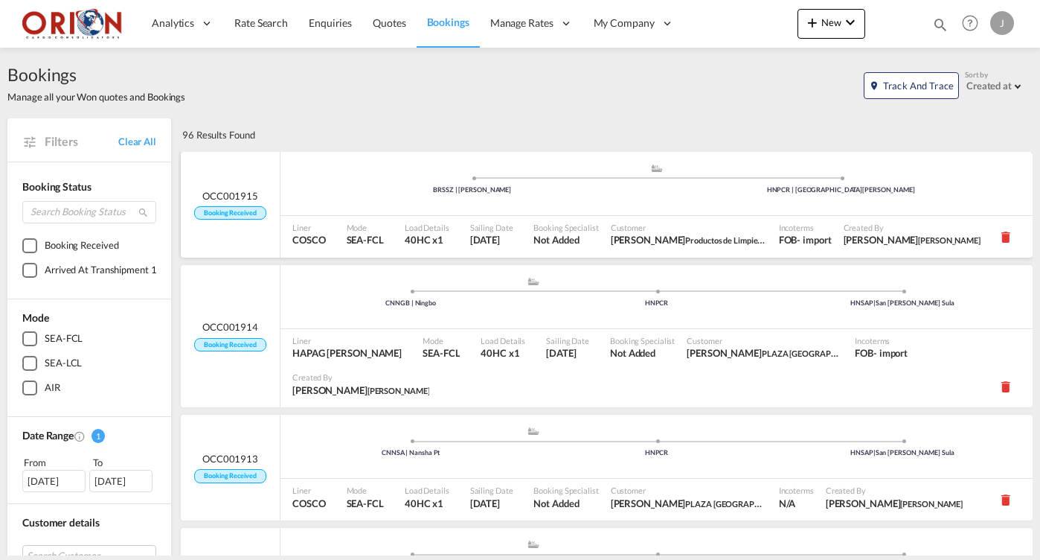
click at [251, 189] on span "OCC001915" at bounding box center [230, 195] width 56 height 13
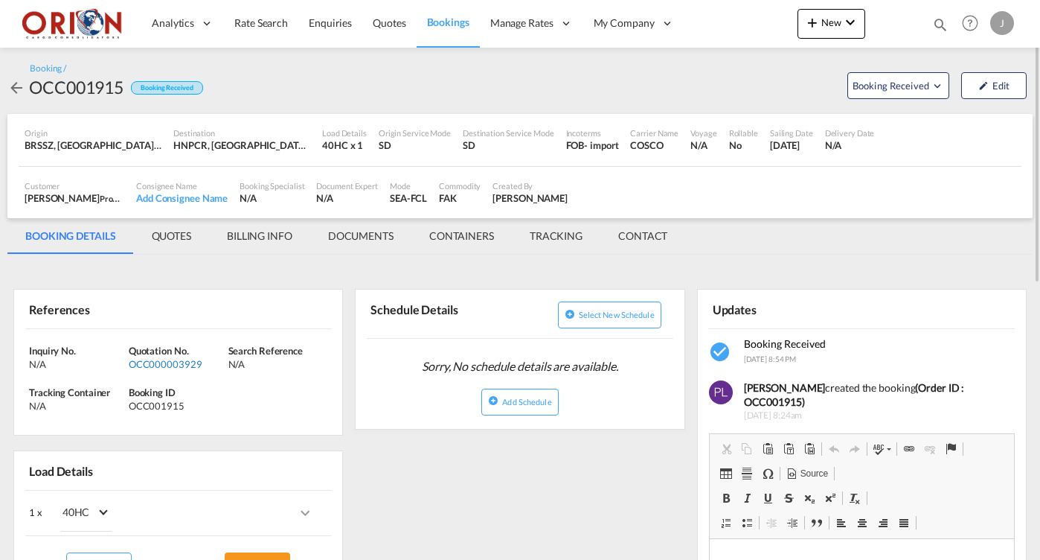
click at [153, 361] on div "OCC000003929" at bounding box center [177, 363] width 96 height 13
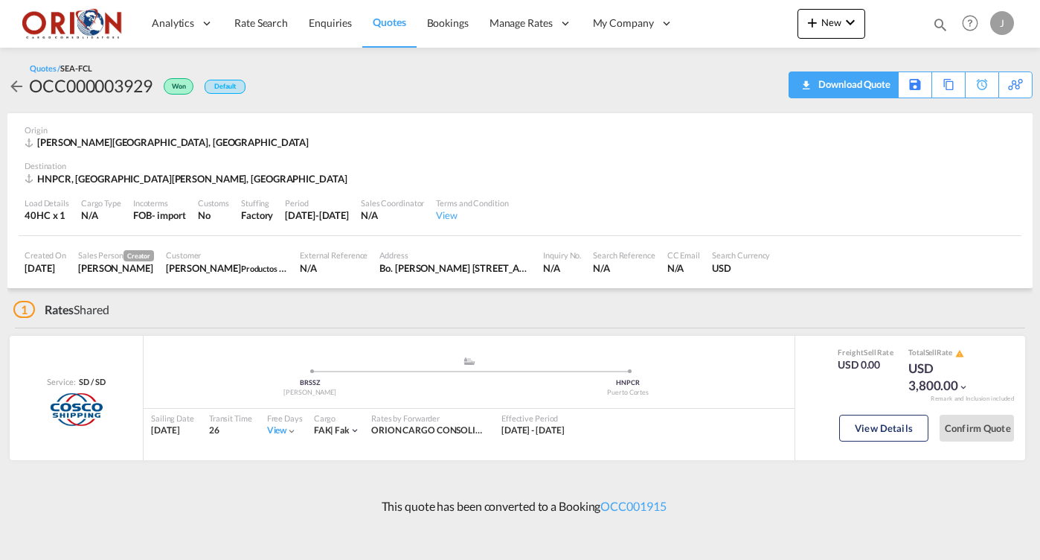
click at [868, 86] on div "Download Quote" at bounding box center [853, 84] width 76 height 24
